Goal: Find specific page/section: Find specific page/section

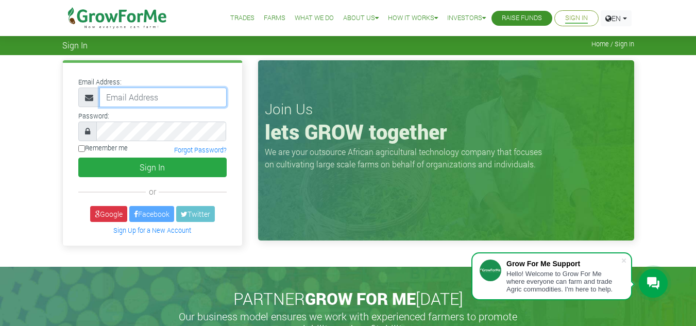
click at [161, 91] on input "email" at bounding box center [162, 98] width 127 height 20
type input "[PERSON_NAME][EMAIL_ADDRESS][DOMAIN_NAME]"
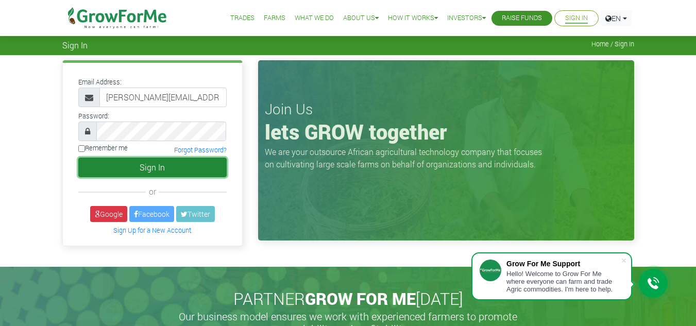
click at [166, 148] on button "Sign In" at bounding box center [152, 168] width 148 height 20
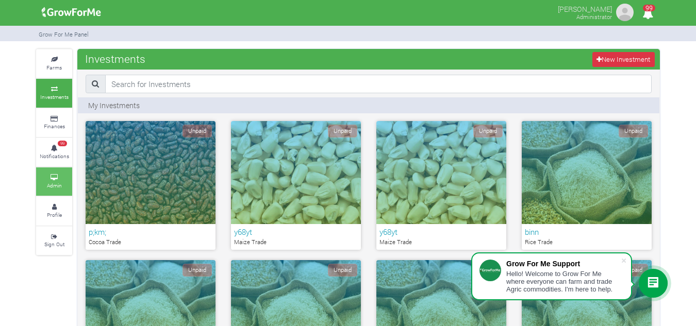
click at [45, 175] on link "Admin" at bounding box center [54, 182] width 36 height 28
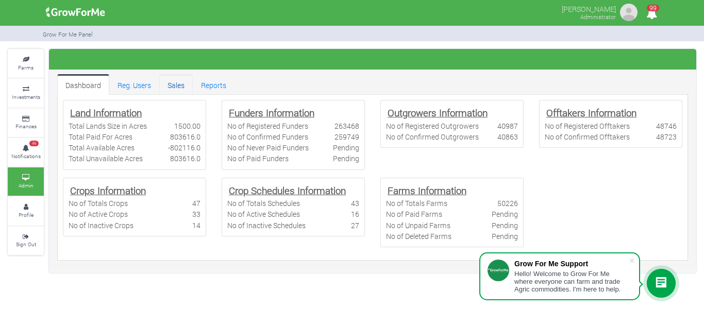
click at [176, 87] on link "Sales" at bounding box center [176, 84] width 34 height 21
